Goal: Check status

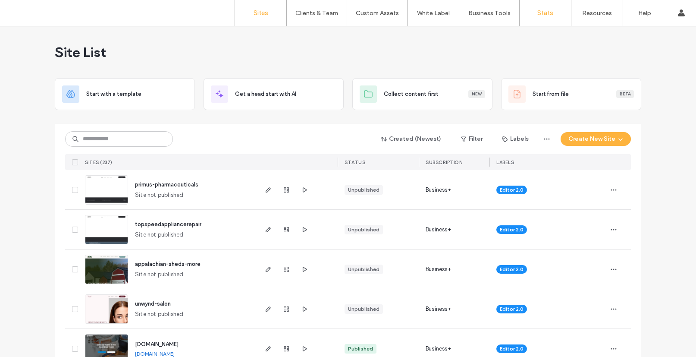
click at [544, 12] on label "Stats" at bounding box center [545, 13] width 16 height 8
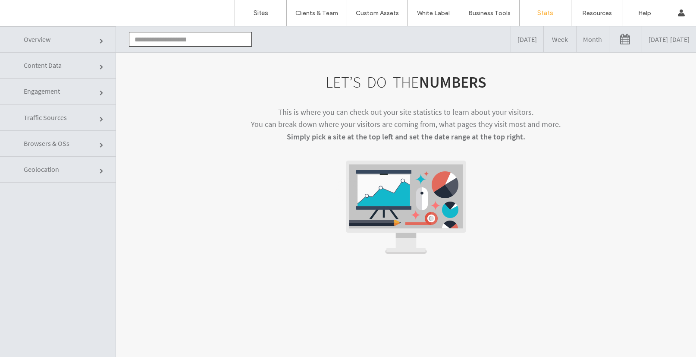
click at [609, 41] on link at bounding box center [625, 39] width 32 height 26
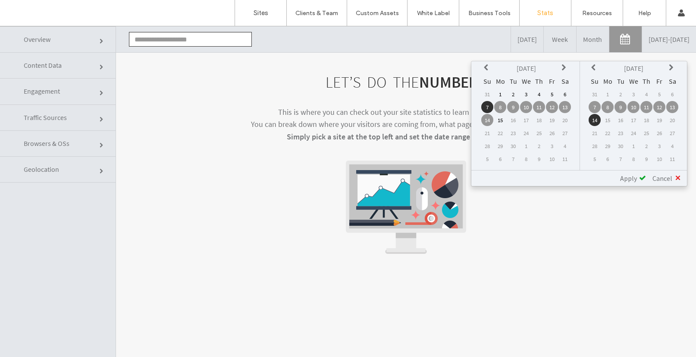
click at [499, 105] on td "8" at bounding box center [500, 107] width 12 height 12
click at [594, 121] on td "14" at bounding box center [595, 120] width 12 height 12
click at [633, 177] on span "Apply" at bounding box center [628, 178] width 17 height 9
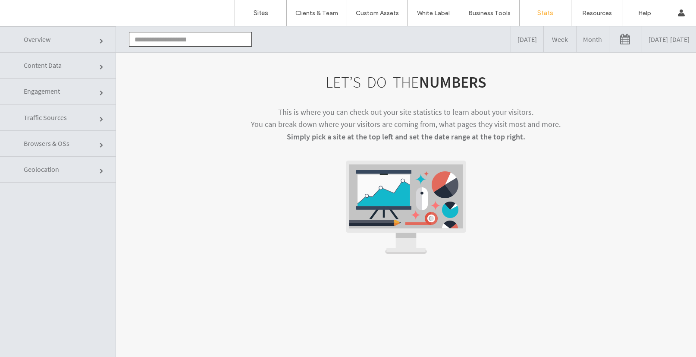
click at [154, 39] on input "text" at bounding box center [190, 39] width 123 height 15
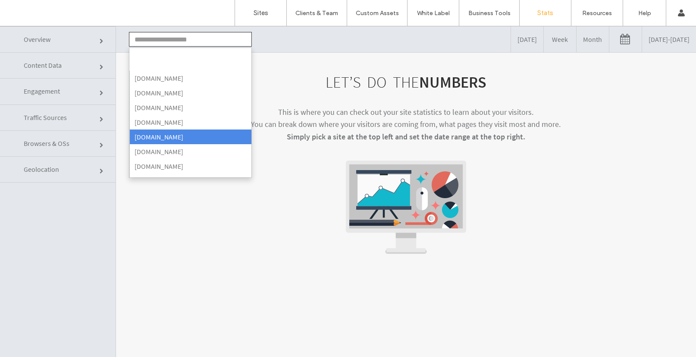
scroll to position [1170, 0]
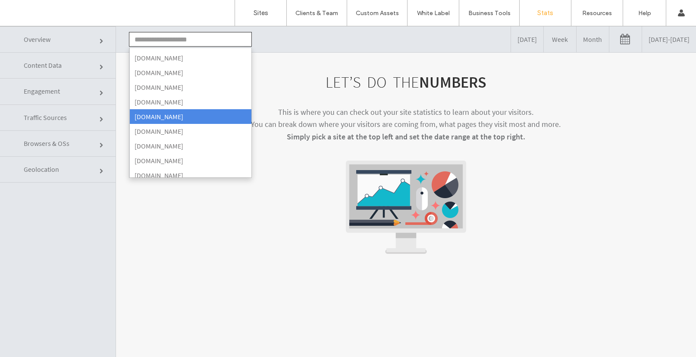
click at [174, 115] on li "[DOMAIN_NAME]" at bounding box center [190, 116] width 122 height 15
type input "**********"
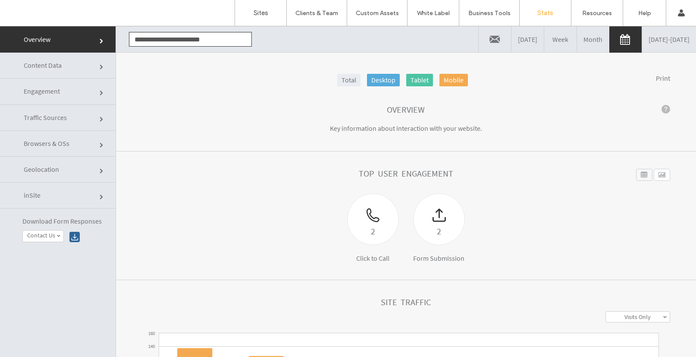
click at [55, 66] on span "Content Data" at bounding box center [43, 65] width 38 height 9
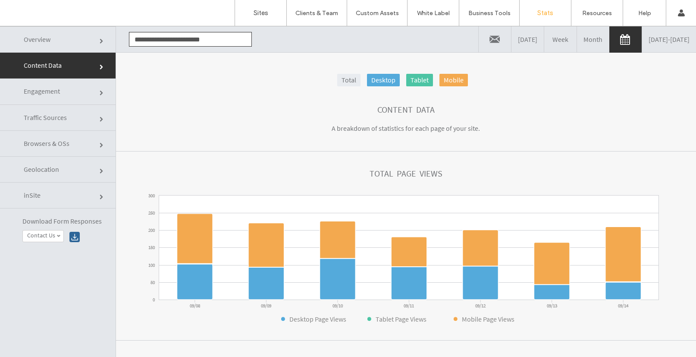
scroll to position [44, 0]
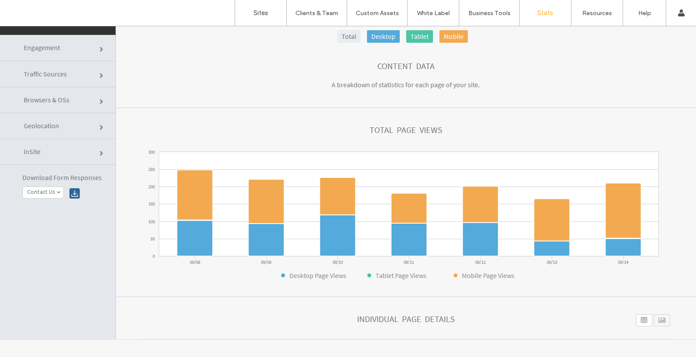
click at [43, 47] on span "Engagement" at bounding box center [42, 47] width 36 height 9
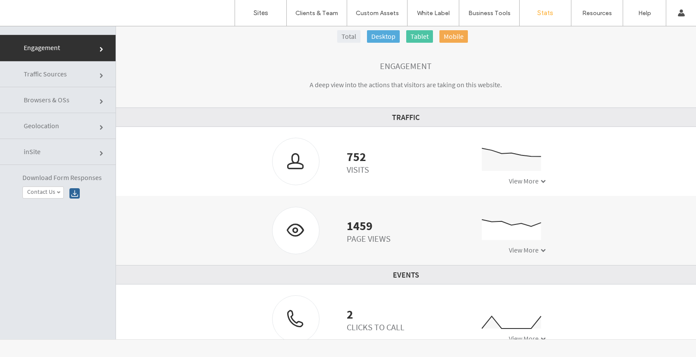
scroll to position [0, 0]
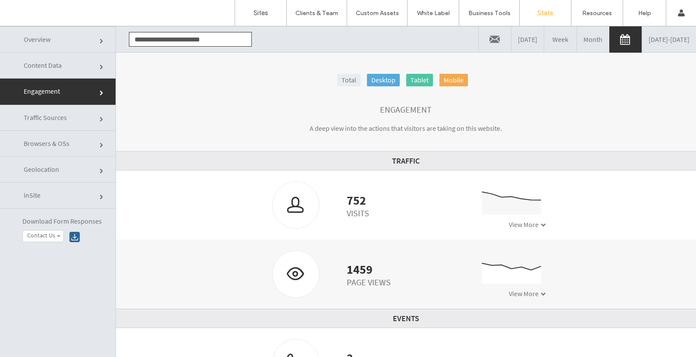
click at [46, 66] on span "Content Data" at bounding box center [43, 65] width 38 height 9
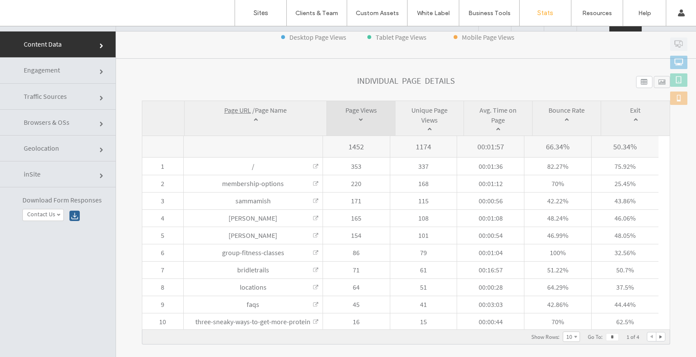
scroll to position [44, 0]
